Goal: Use online tool/utility: Utilize a website feature to perform a specific function

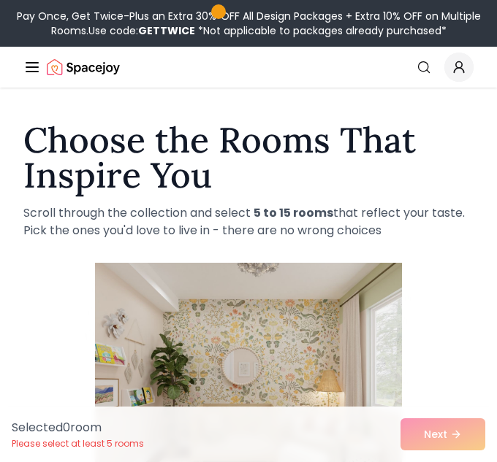
click at [213, 357] on img at bounding box center [248, 379] width 307 height 245
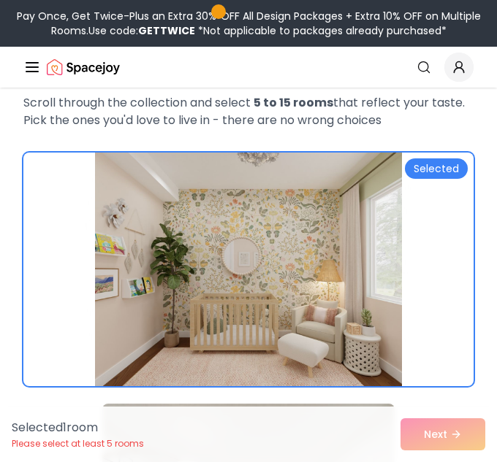
click at [213, 357] on img at bounding box center [248, 269] width 307 height 245
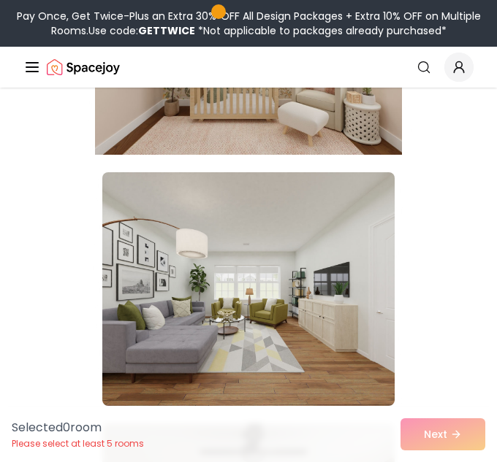
click at [213, 358] on img at bounding box center [248, 289] width 292 height 234
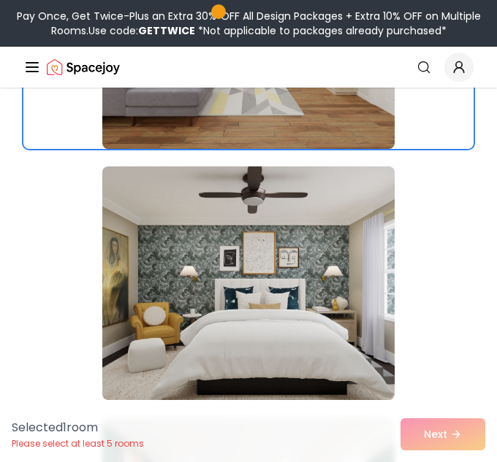
scroll to position [601, 0]
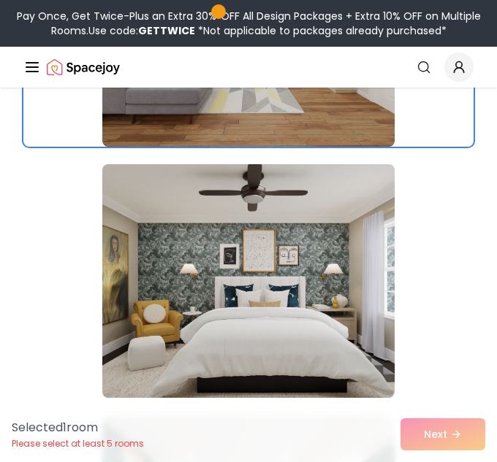
click at [213, 358] on img at bounding box center [248, 281] width 292 height 234
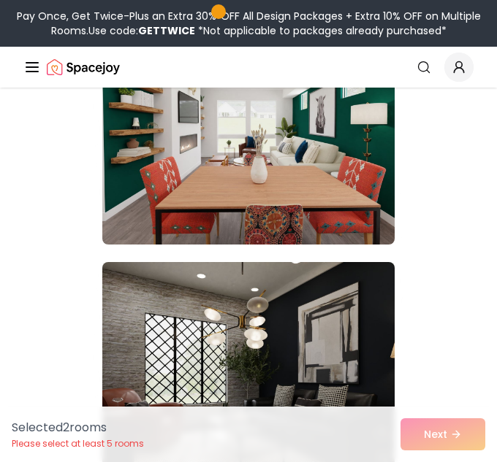
scroll to position [1010, 0]
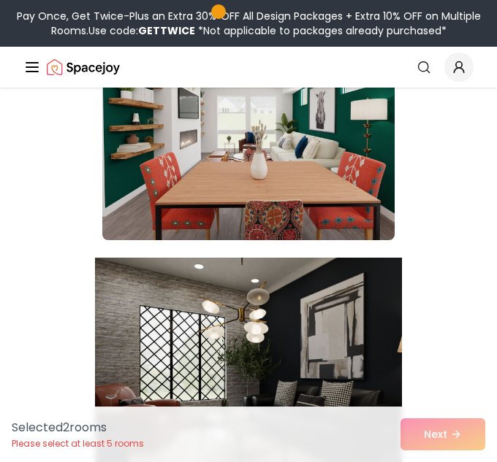
click at [213, 358] on img at bounding box center [248, 374] width 307 height 245
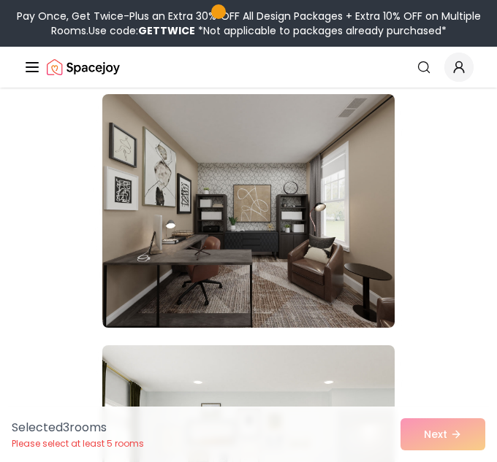
scroll to position [2934, 0]
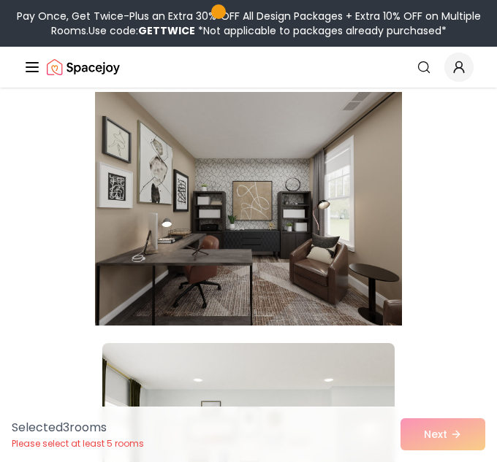
click at [229, 269] on img at bounding box center [248, 208] width 307 height 245
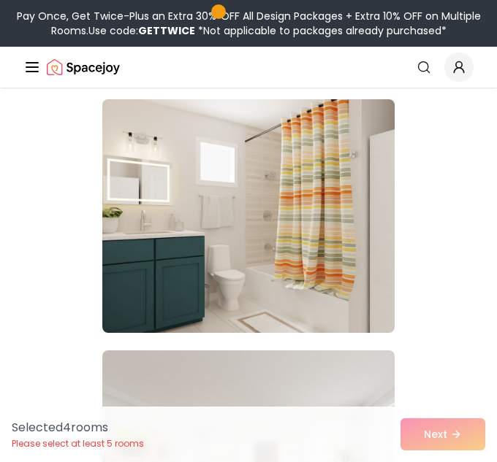
scroll to position [4185, 0]
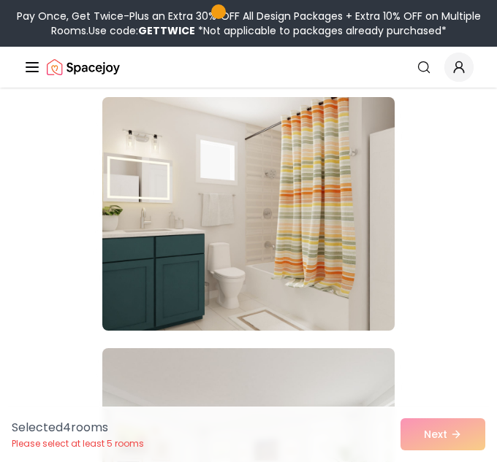
click at [229, 269] on img at bounding box center [248, 214] width 292 height 234
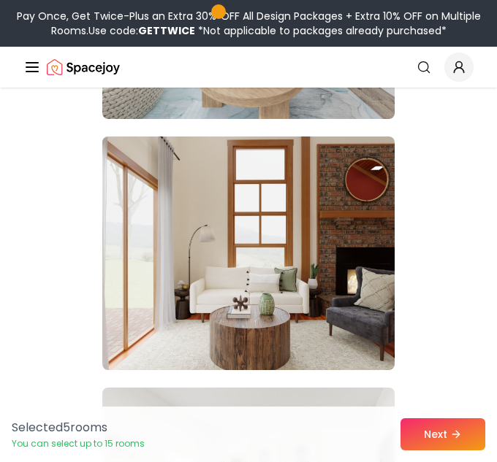
click at [229, 269] on img at bounding box center [248, 254] width 292 height 234
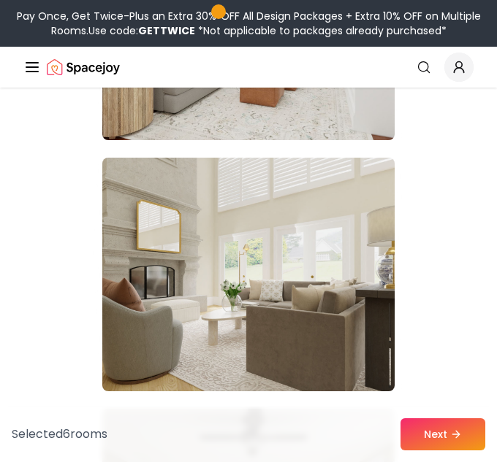
scroll to position [6136, 0]
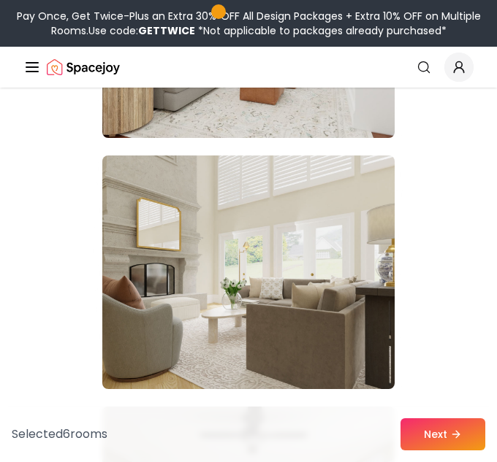
click at [229, 269] on img at bounding box center [248, 273] width 292 height 234
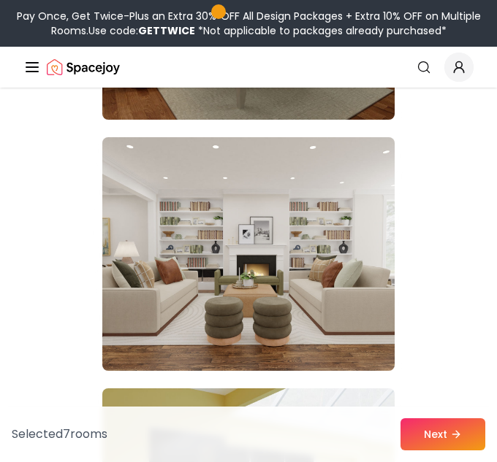
click at [229, 269] on img at bounding box center [248, 254] width 292 height 234
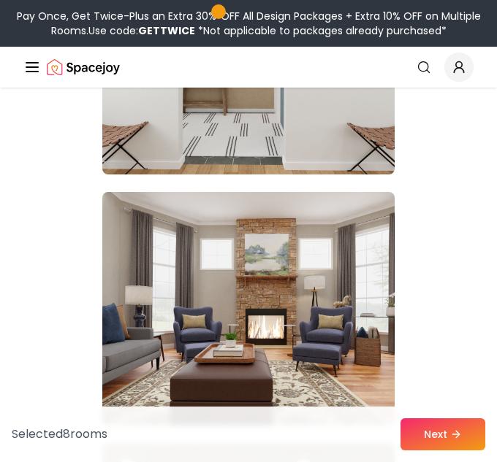
scroll to position [10754, 0]
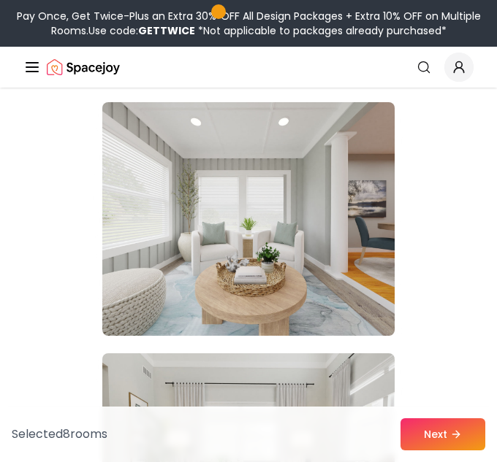
click at [229, 269] on img at bounding box center [248, 219] width 292 height 234
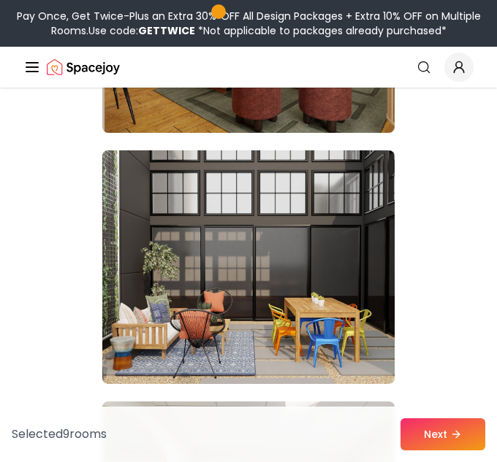
scroll to position [16444, 0]
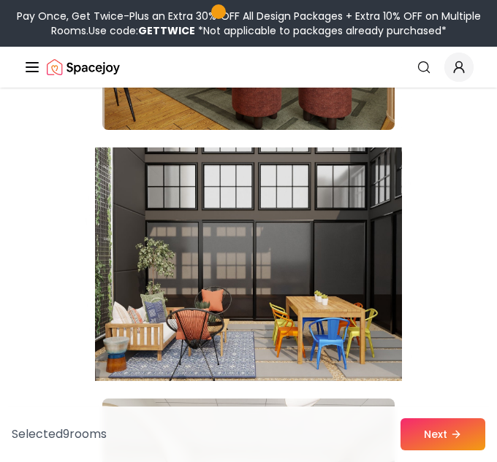
click at [229, 270] on img at bounding box center [248, 264] width 307 height 245
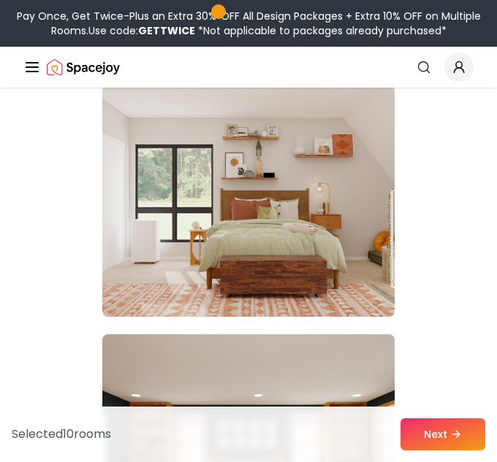
scroll to position [18016, 0]
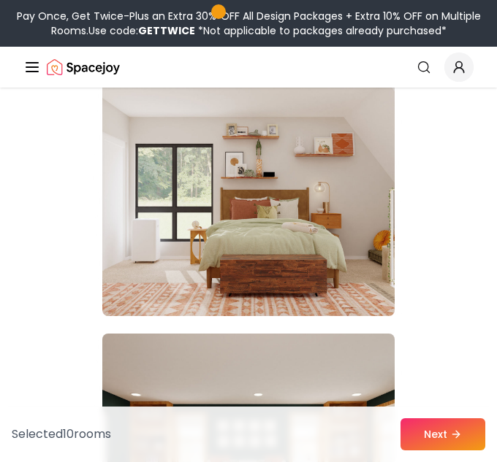
click at [229, 270] on img at bounding box center [248, 200] width 292 height 234
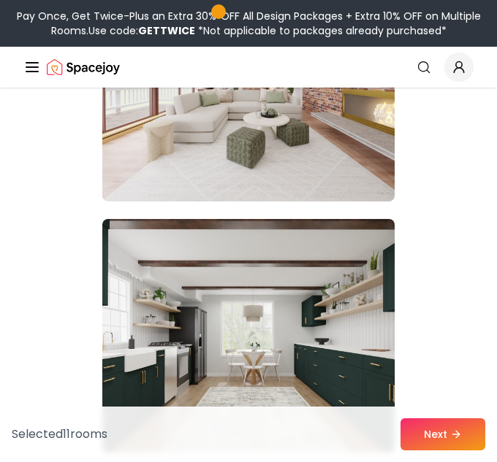
scroll to position [19136, 0]
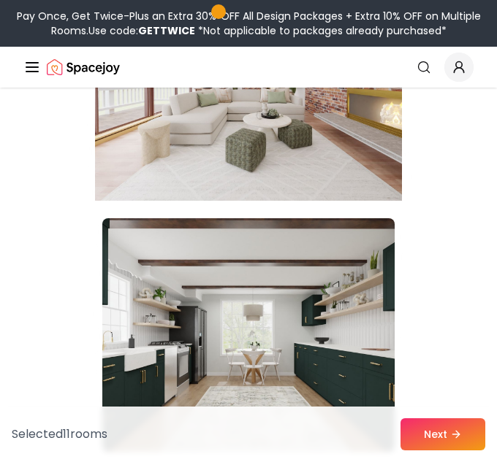
click at [223, 164] on img at bounding box center [248, 83] width 307 height 245
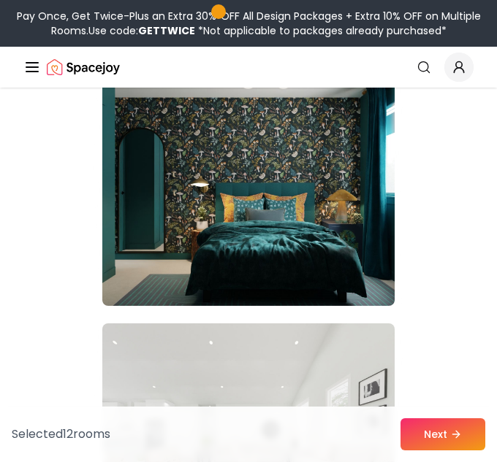
scroll to position [20294, 0]
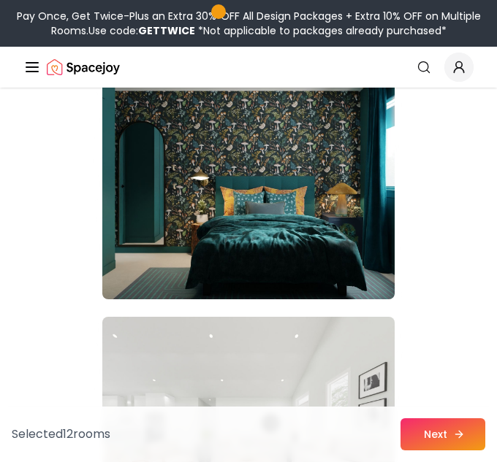
click at [424, 430] on button "Next" at bounding box center [442, 434] width 85 height 32
